Goal: Task Accomplishment & Management: Manage account settings

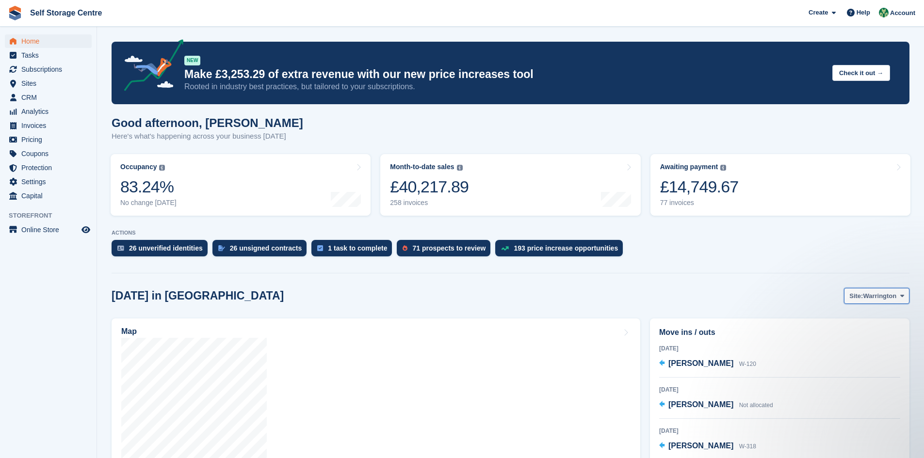
click at [445, 296] on icon at bounding box center [902, 296] width 4 height 6
click at [445, 318] on link "Winsford" at bounding box center [863, 336] width 84 height 17
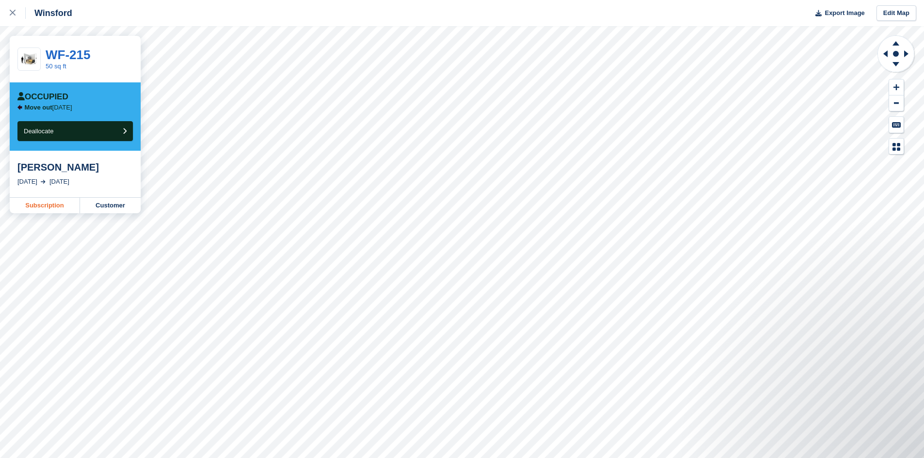
click at [45, 207] on link "Subscription" at bounding box center [45, 206] width 70 height 16
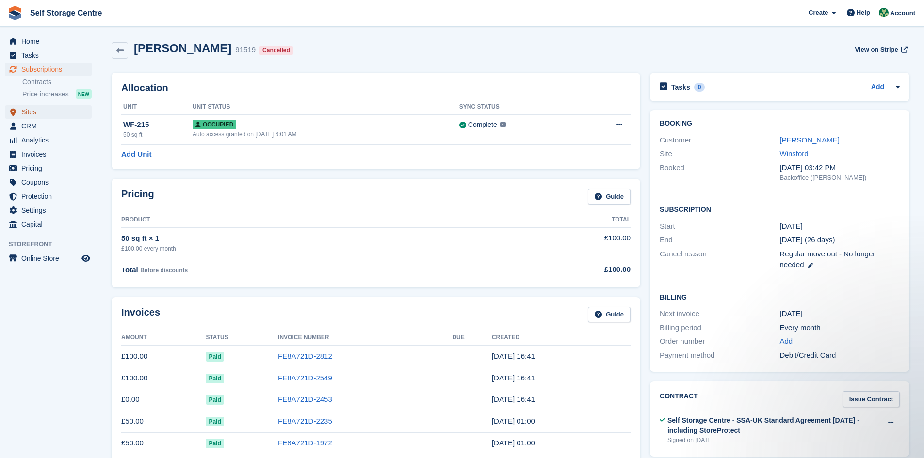
click at [37, 114] on span "Sites" at bounding box center [50, 112] width 58 height 14
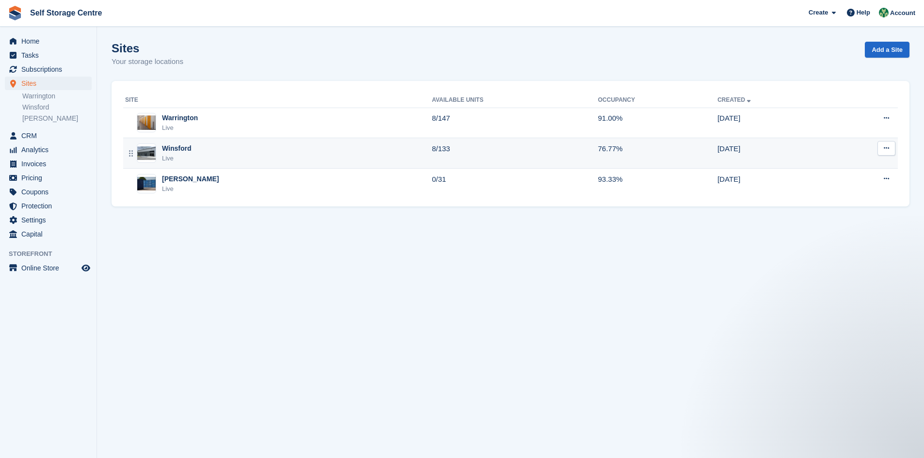
click at [194, 159] on div "Winsford Live" at bounding box center [278, 154] width 307 height 20
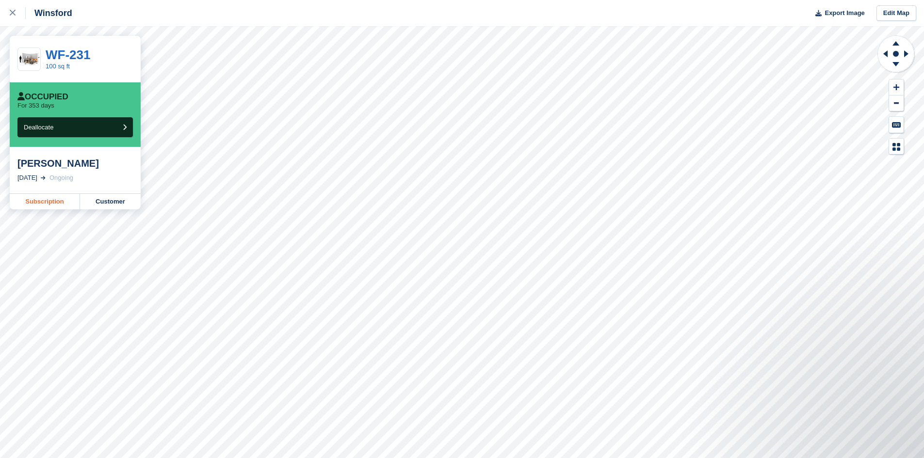
click at [40, 200] on link "Subscription" at bounding box center [45, 202] width 70 height 16
